Goal: Task Accomplishment & Management: Manage account settings

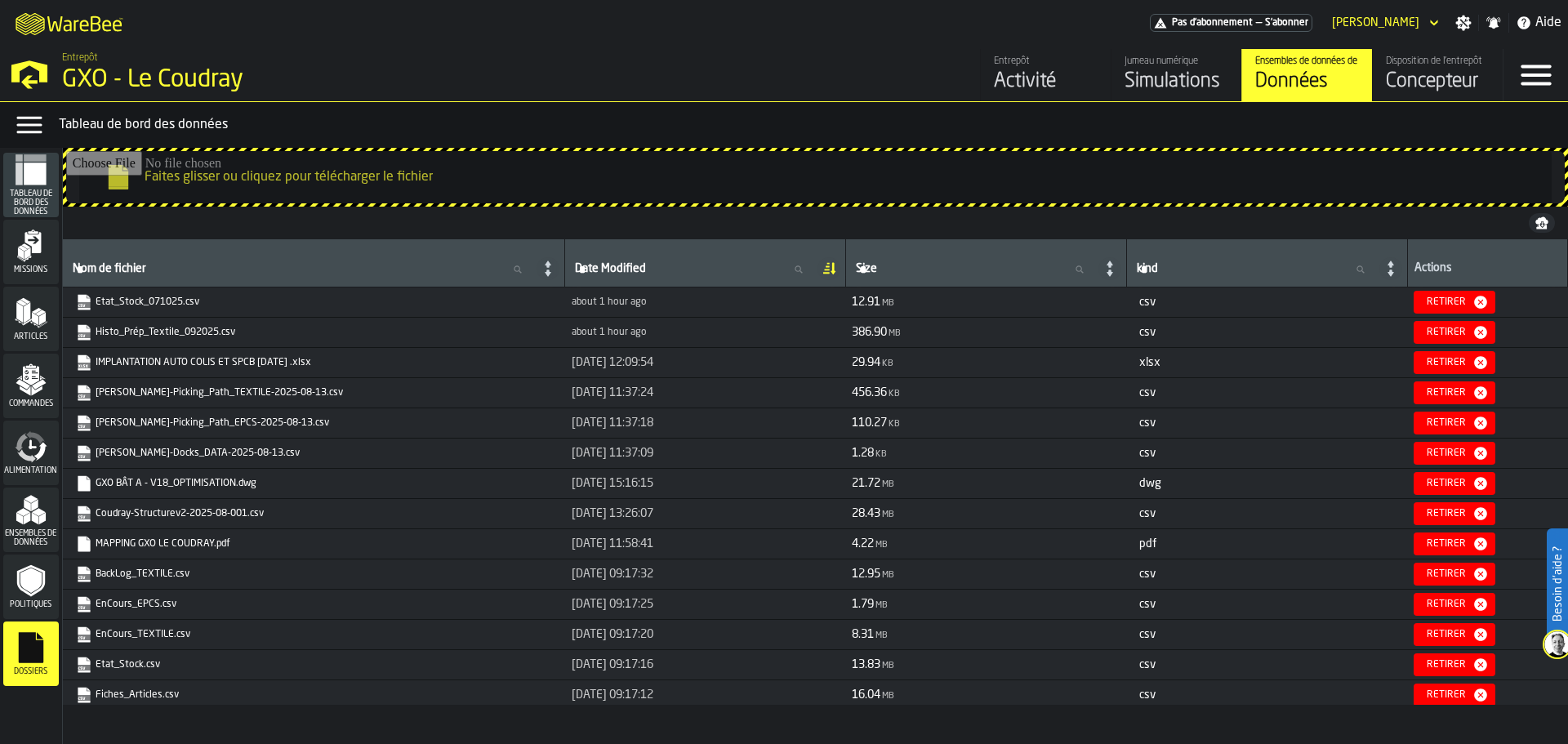
click at [1155, 78] on div "Simulations" at bounding box center [1176, 82] width 103 height 26
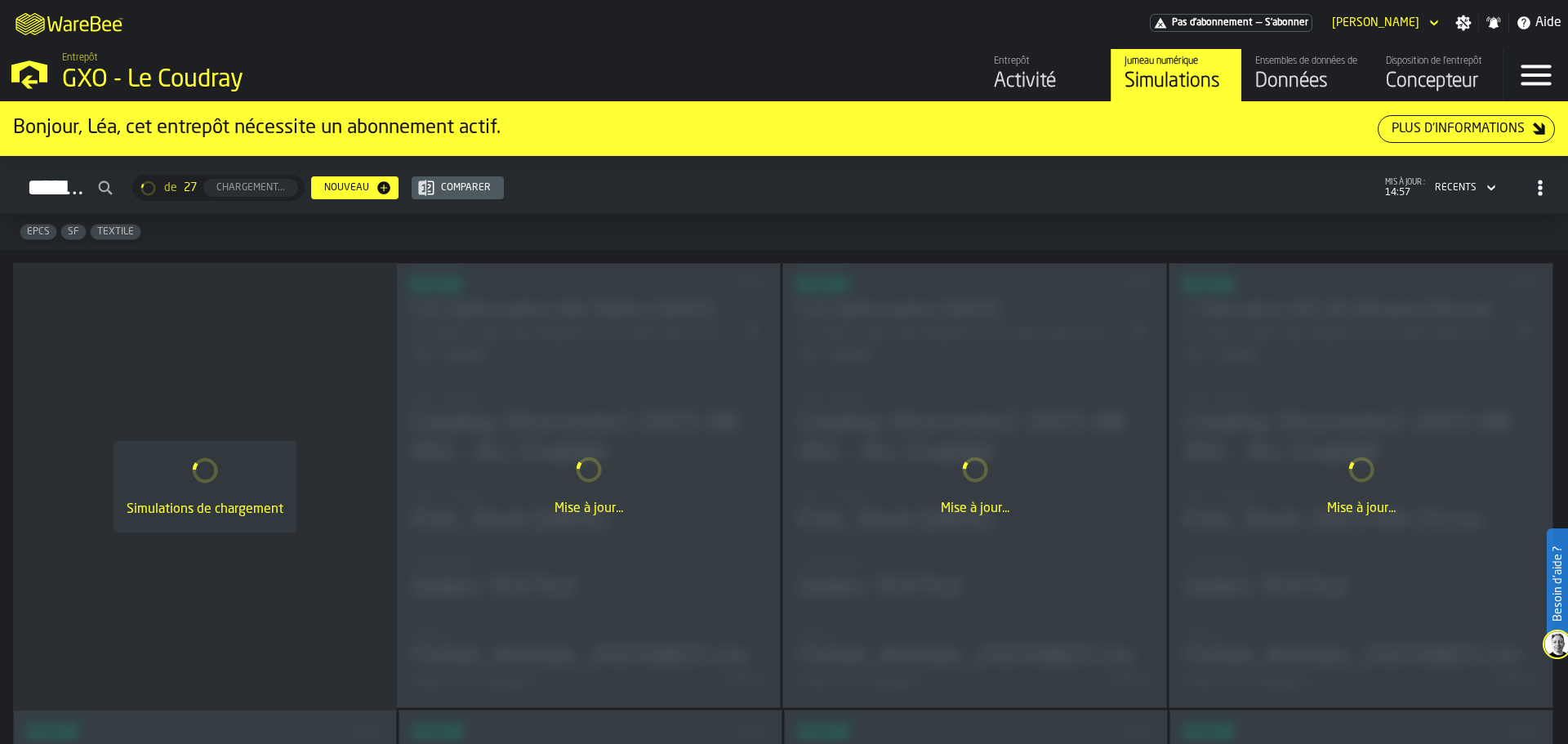
click at [1254, 85] on div "Données" at bounding box center [1306, 82] width 103 height 26
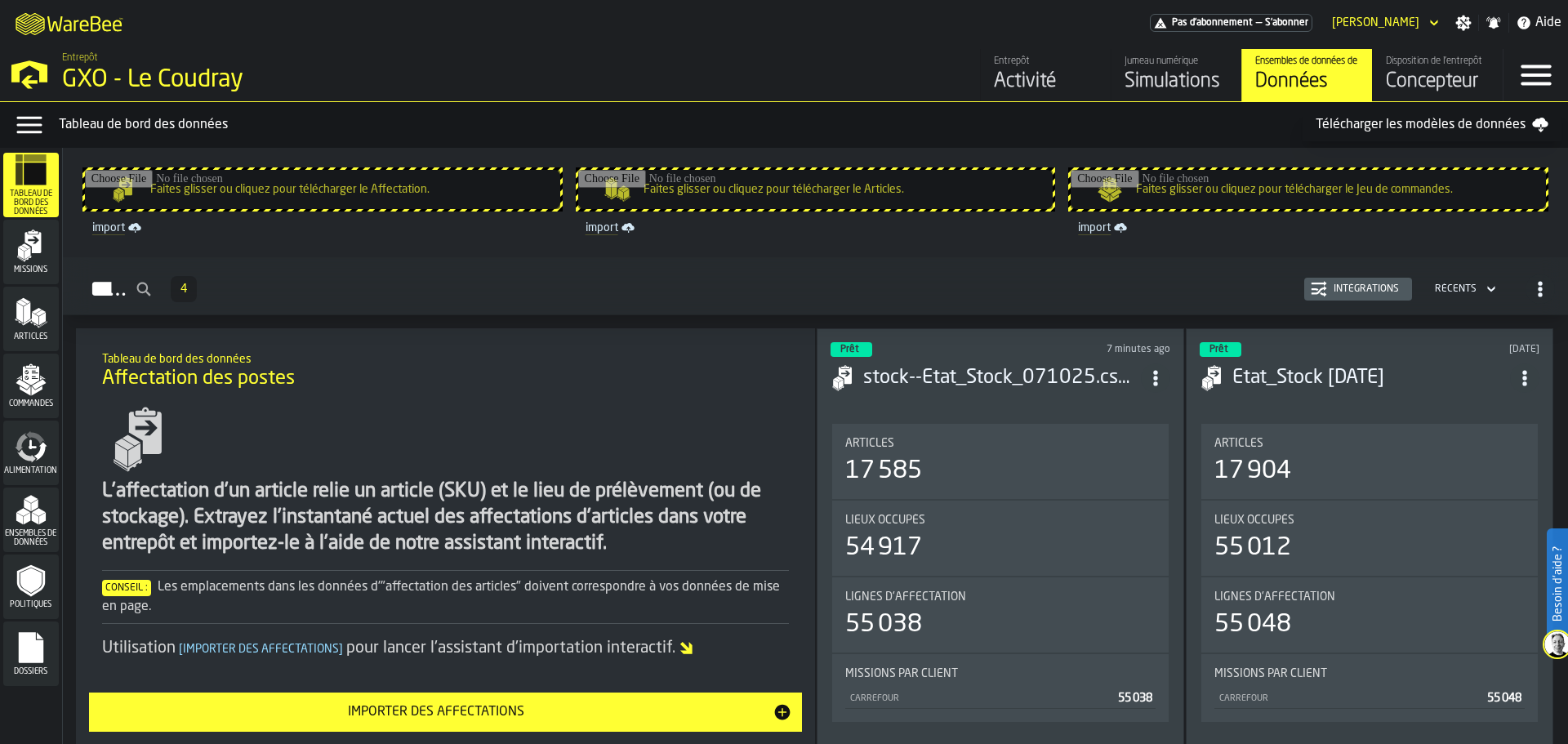
click at [21, 310] on polygon "menu Articles" at bounding box center [20, 313] width 7 height 21
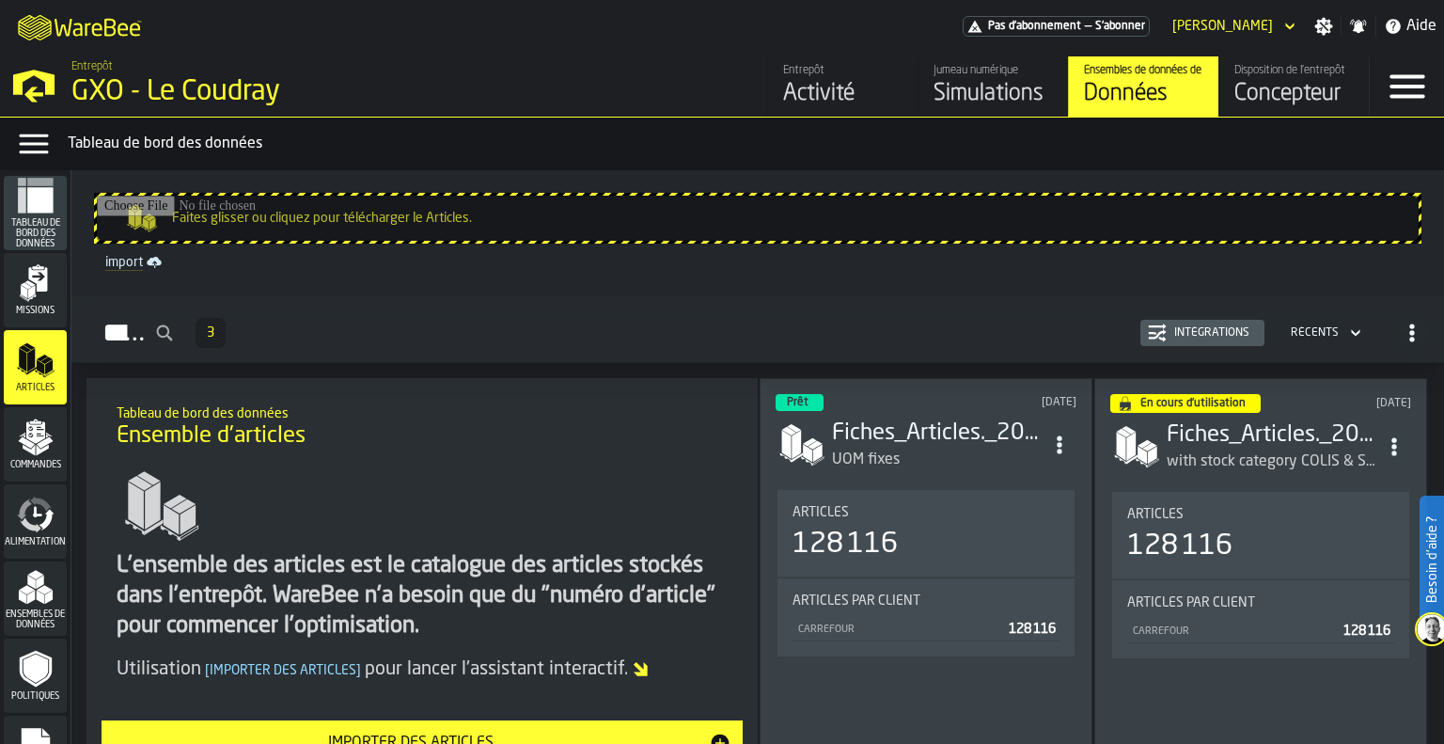
click at [139, 261] on link "import" at bounding box center [758, 262] width 1320 height 23
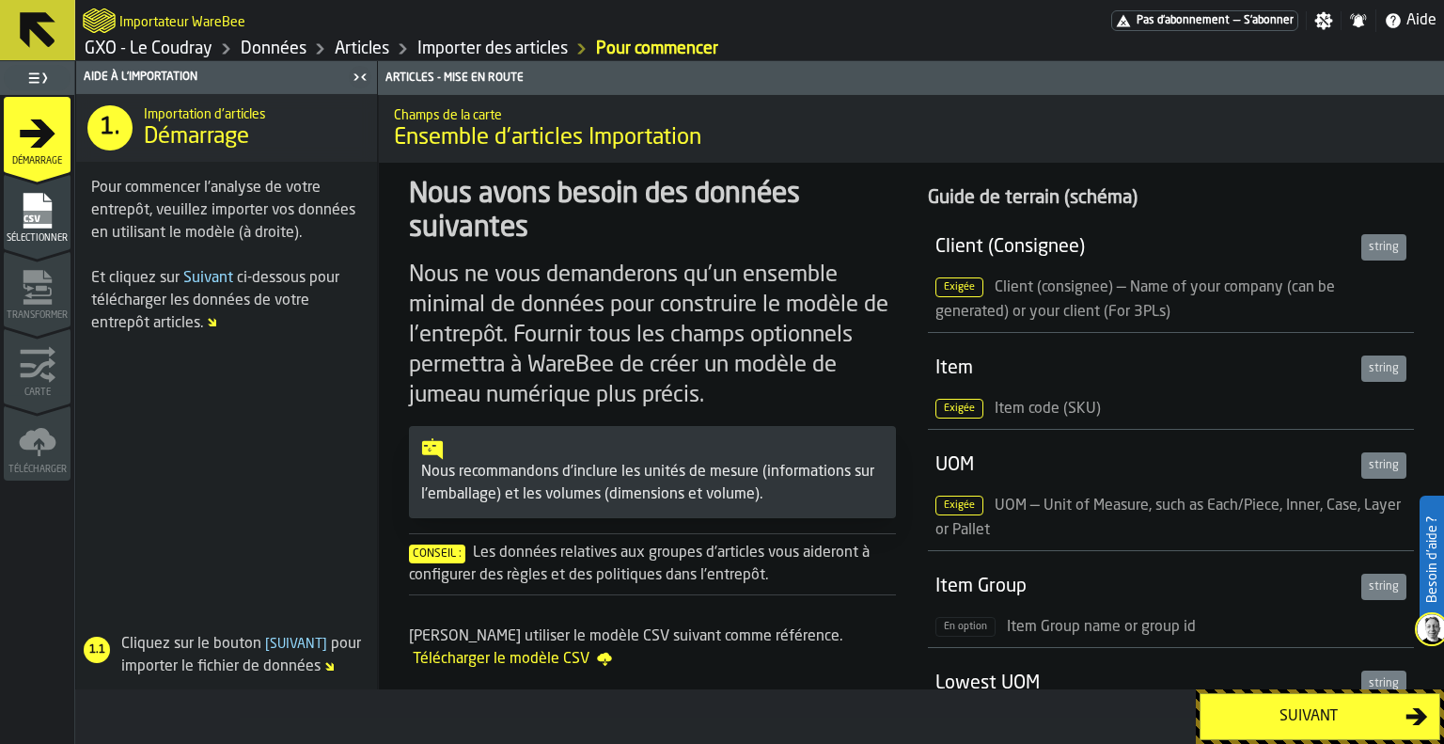
click at [458, 47] on link "Importer des articles" at bounding box center [493, 49] width 150 height 21
click at [374, 47] on link "Articles" at bounding box center [362, 49] width 55 height 21
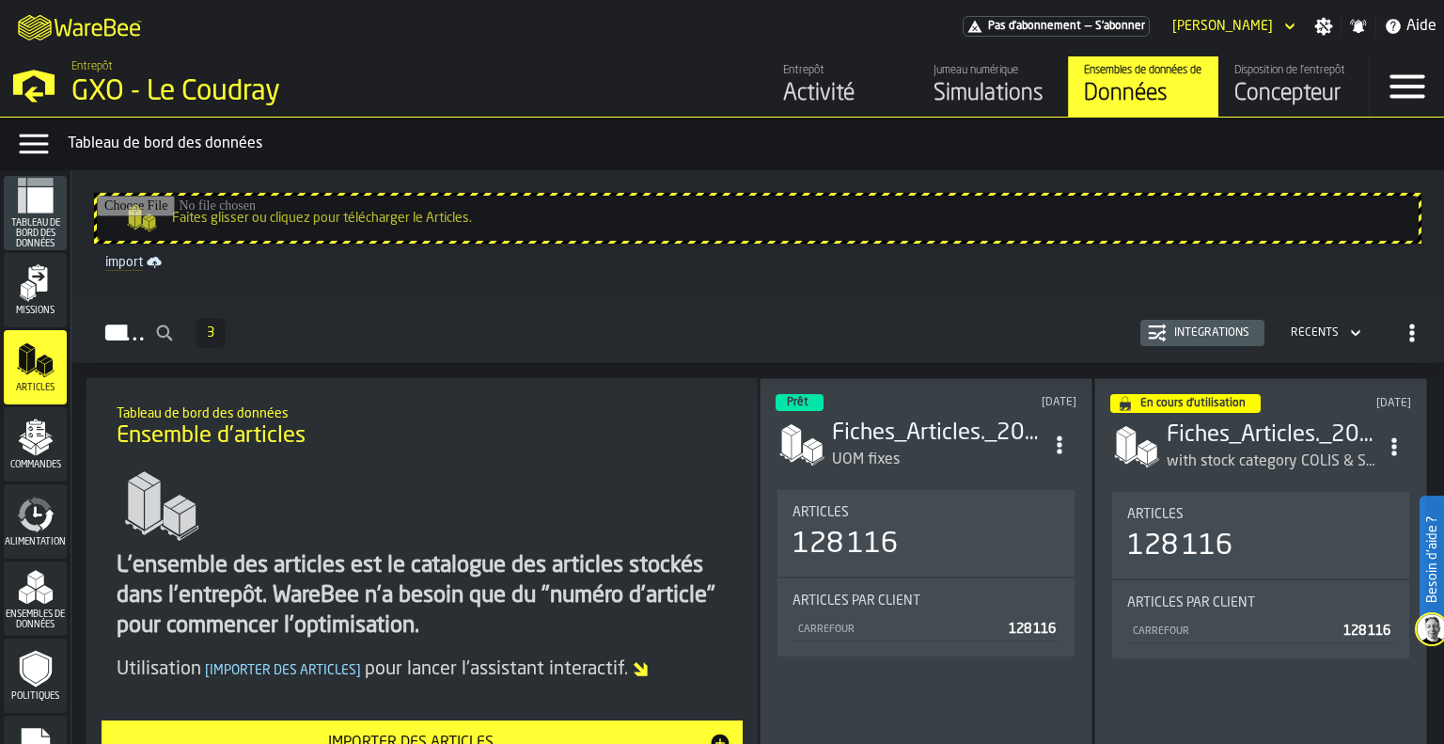
click at [1133, 98] on div "Données" at bounding box center [1143, 94] width 119 height 30
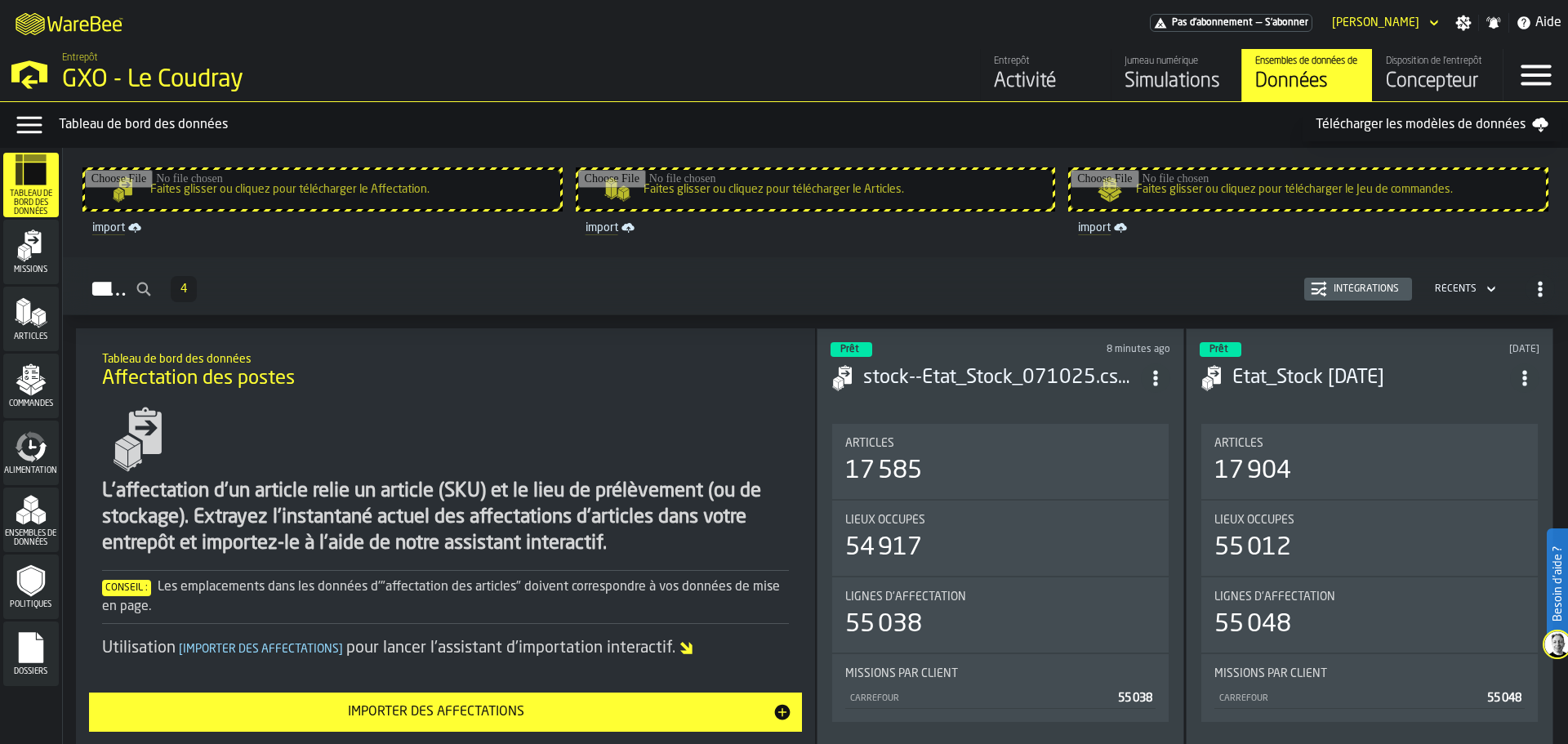
click at [35, 330] on div "Articles" at bounding box center [31, 319] width 56 height 45
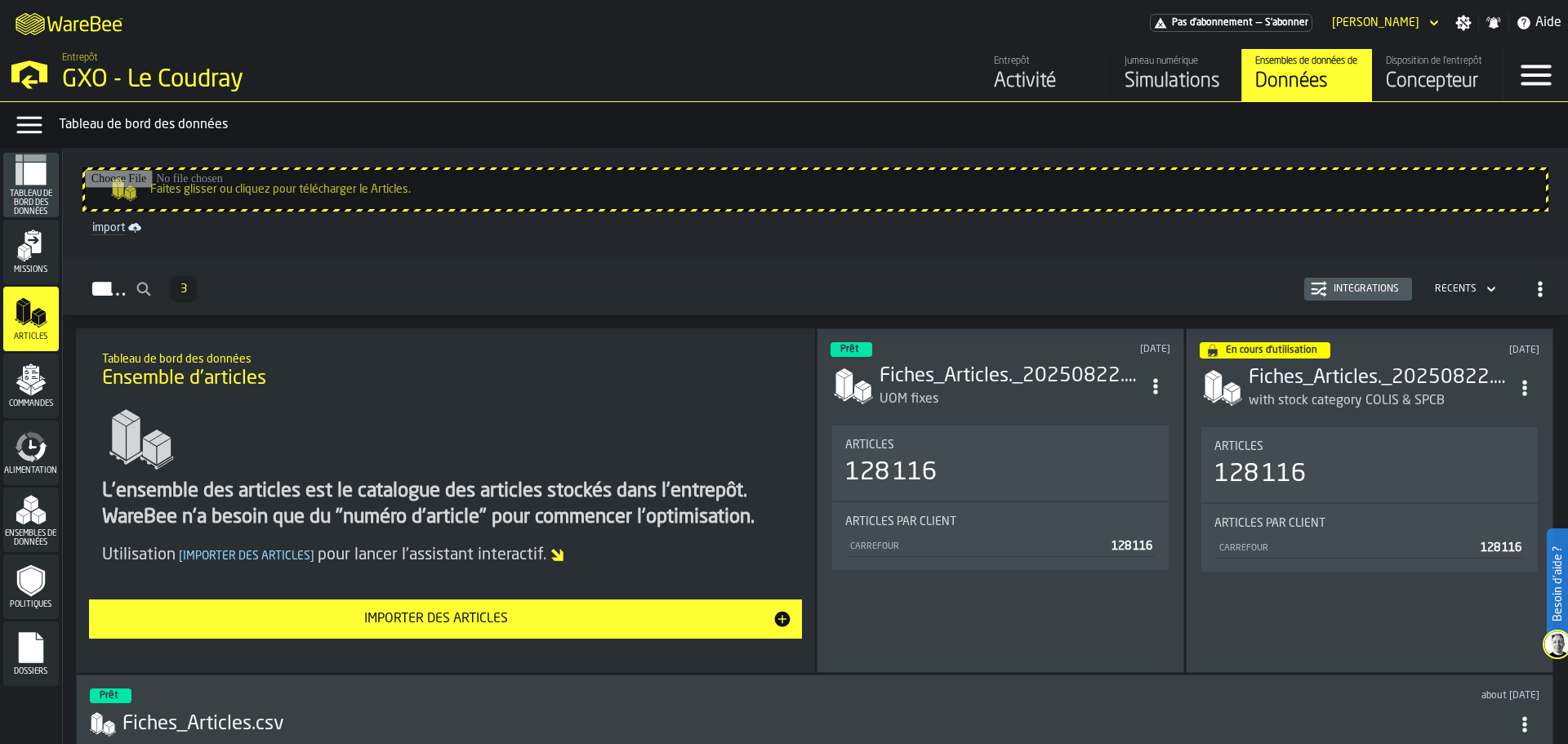
click at [31, 308] on icon "menu Articles" at bounding box center [31, 313] width 33 height 33
